Goal: Task Accomplishment & Management: Use online tool/utility

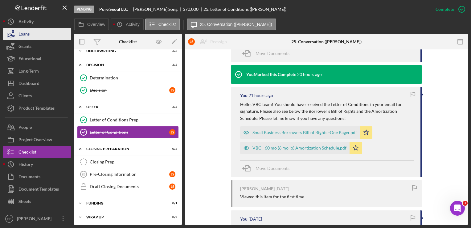
scroll to position [244, 0]
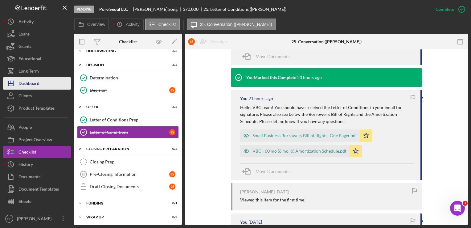
click at [23, 78] on div "Dashboard" at bounding box center [29, 84] width 21 height 14
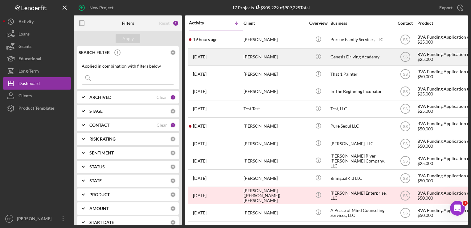
click at [272, 56] on div "[PERSON_NAME]" at bounding box center [275, 57] width 62 height 16
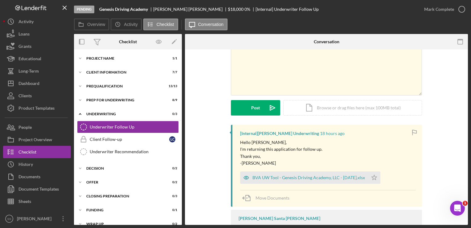
scroll to position [34, 0]
click at [319, 178] on div "BVA UW Tool - Genesis Driving Academy, LLC - [DATE].xlsx" at bounding box center [309, 176] width 113 height 5
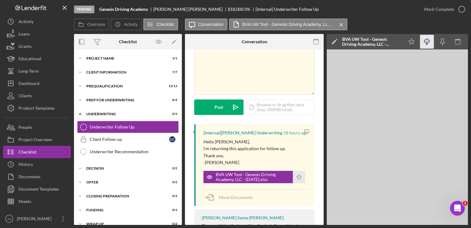
click at [429, 44] on icon "Icon/Download" at bounding box center [428, 42] width 14 height 14
